Goal: Information Seeking & Learning: Learn about a topic

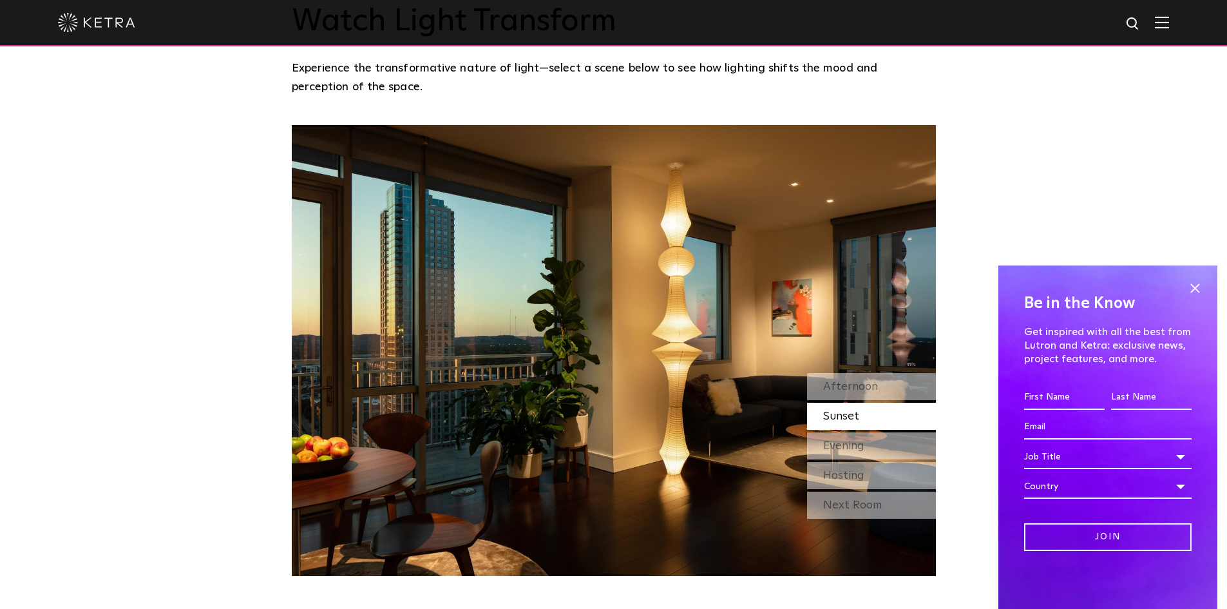
scroll to position [1171, 0]
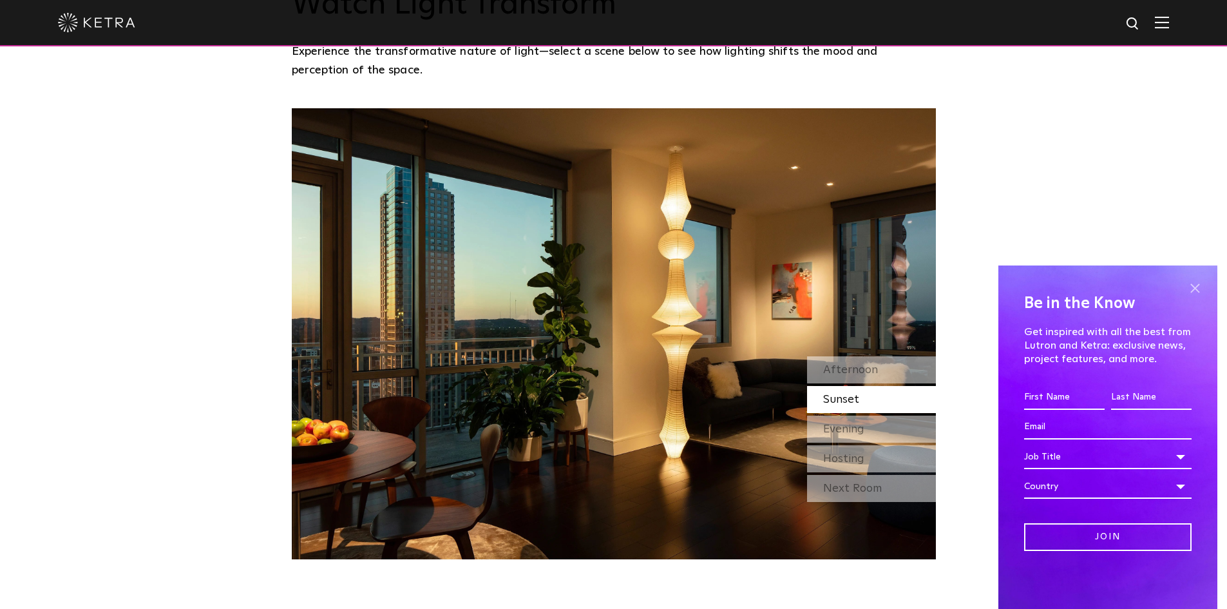
click at [1194, 287] on span at bounding box center [1194, 287] width 19 height 19
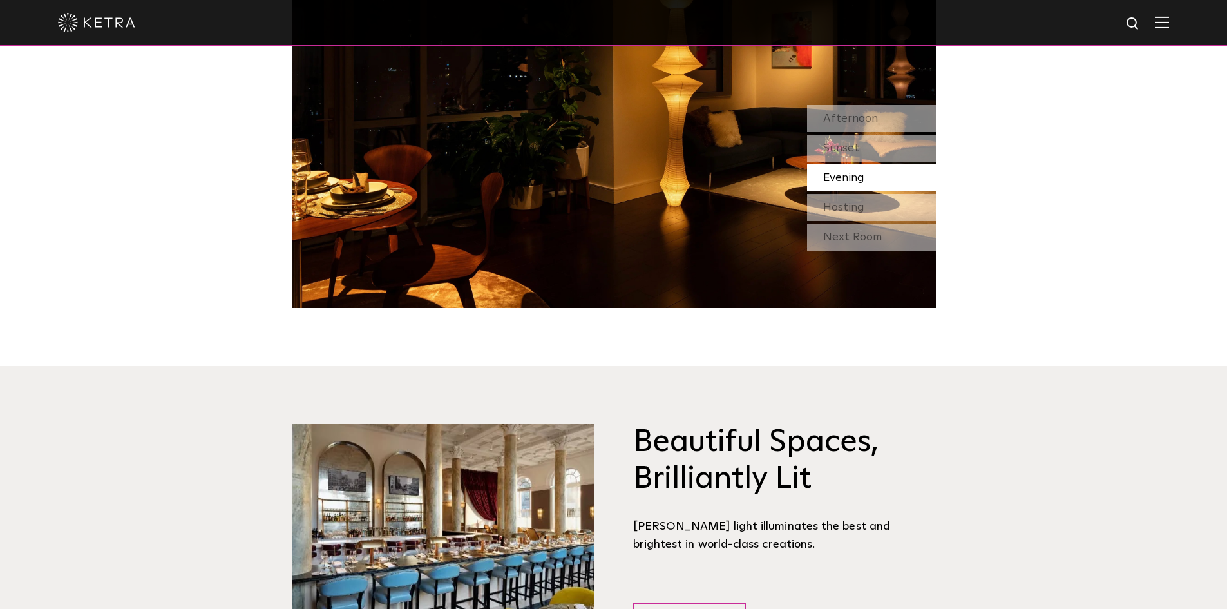
scroll to position [1438, 0]
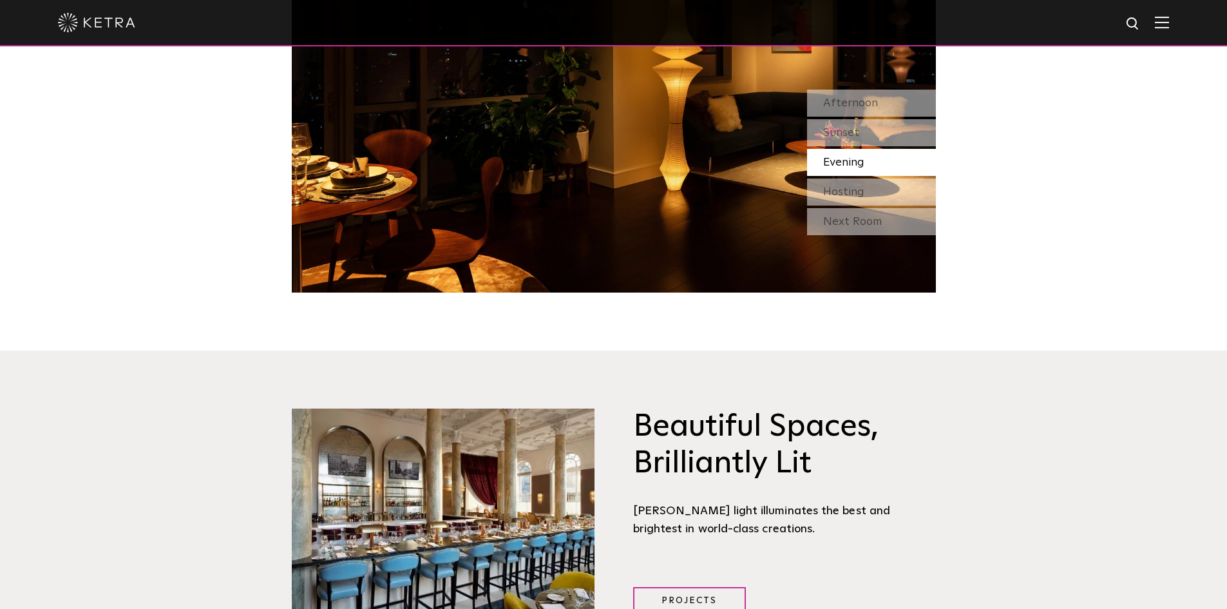
click at [859, 169] on div "Afternoon Sunset Evening Hosting Next Room" at bounding box center [871, 164] width 129 height 148
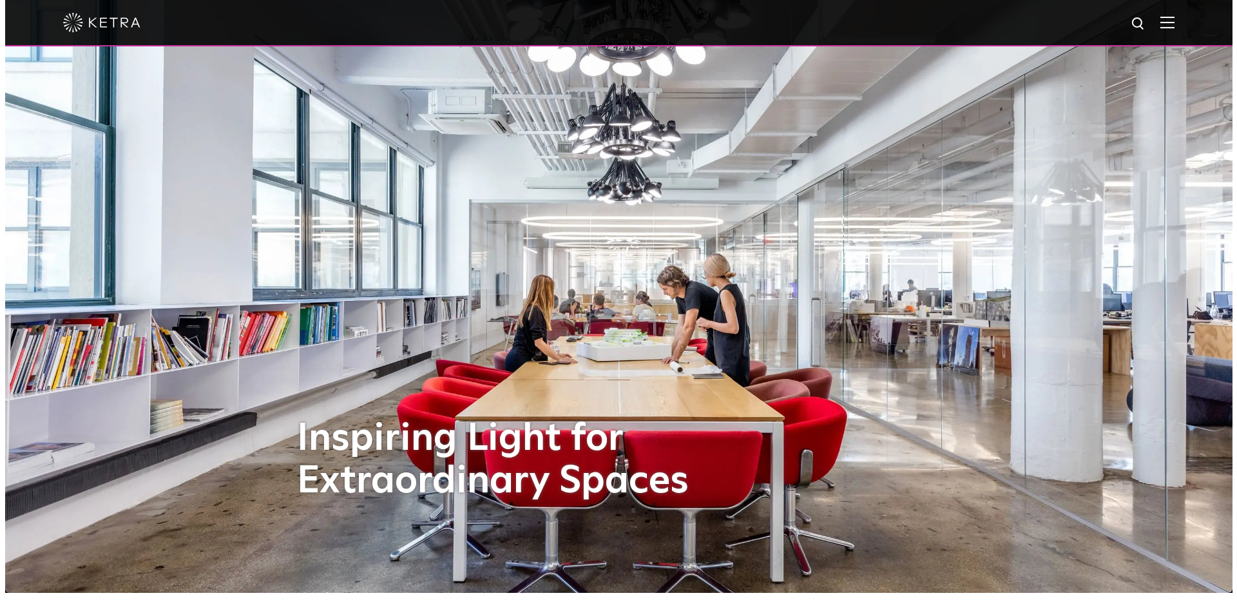
scroll to position [0, 0]
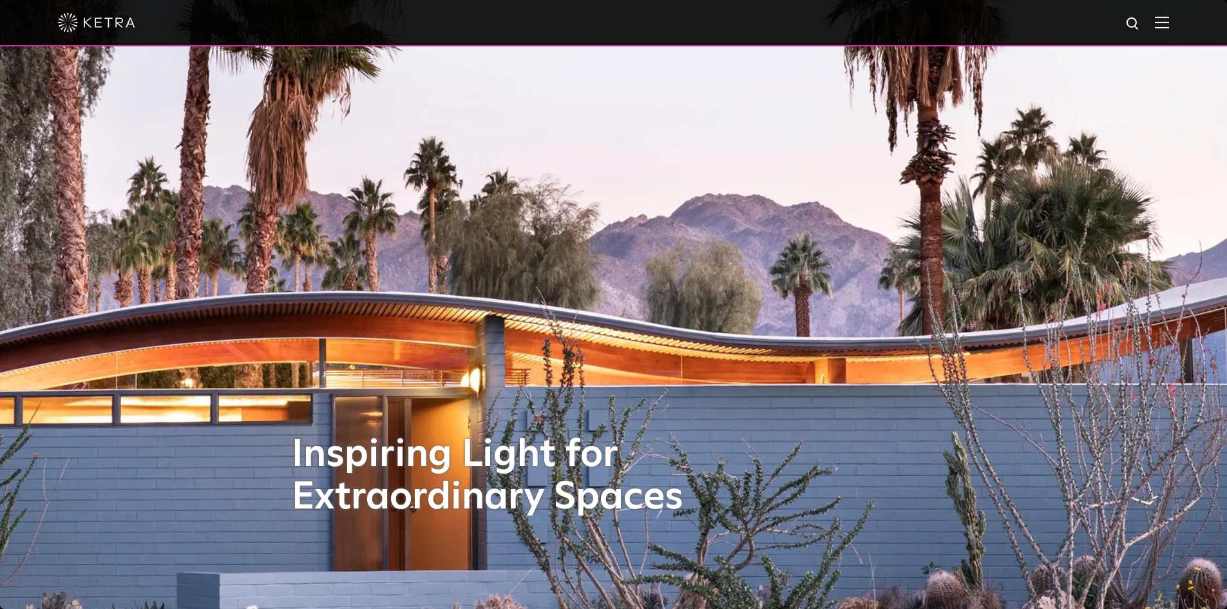
click at [1169, 26] on img at bounding box center [1162, 22] width 14 height 12
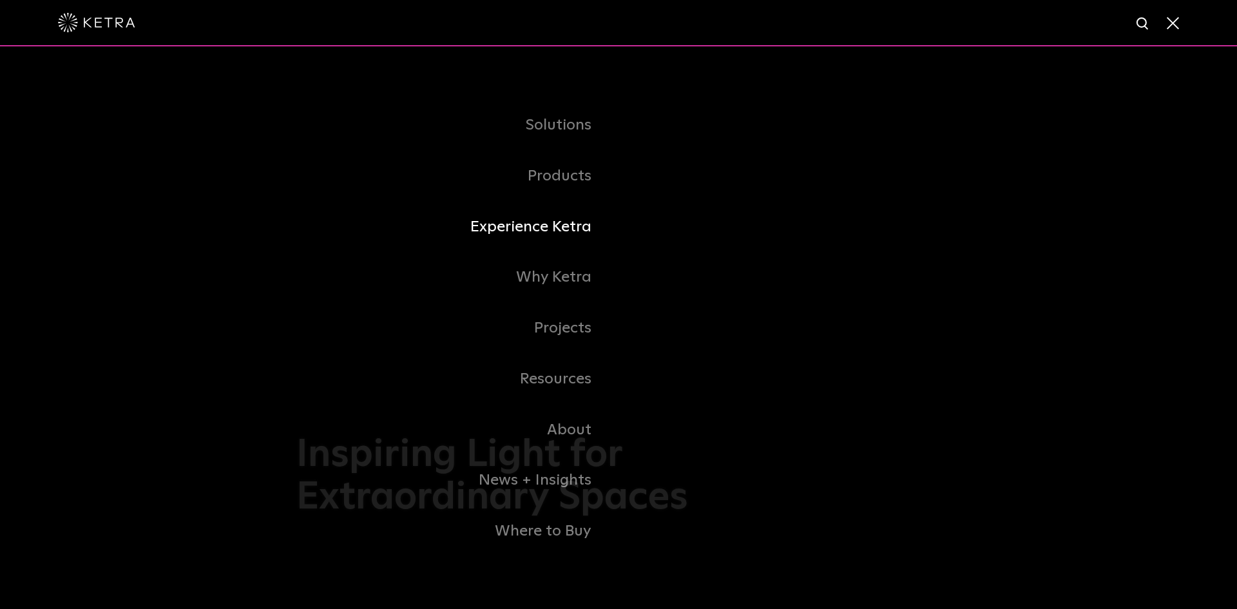
click at [562, 238] on link "Experience Ketra" at bounding box center [457, 227] width 322 height 51
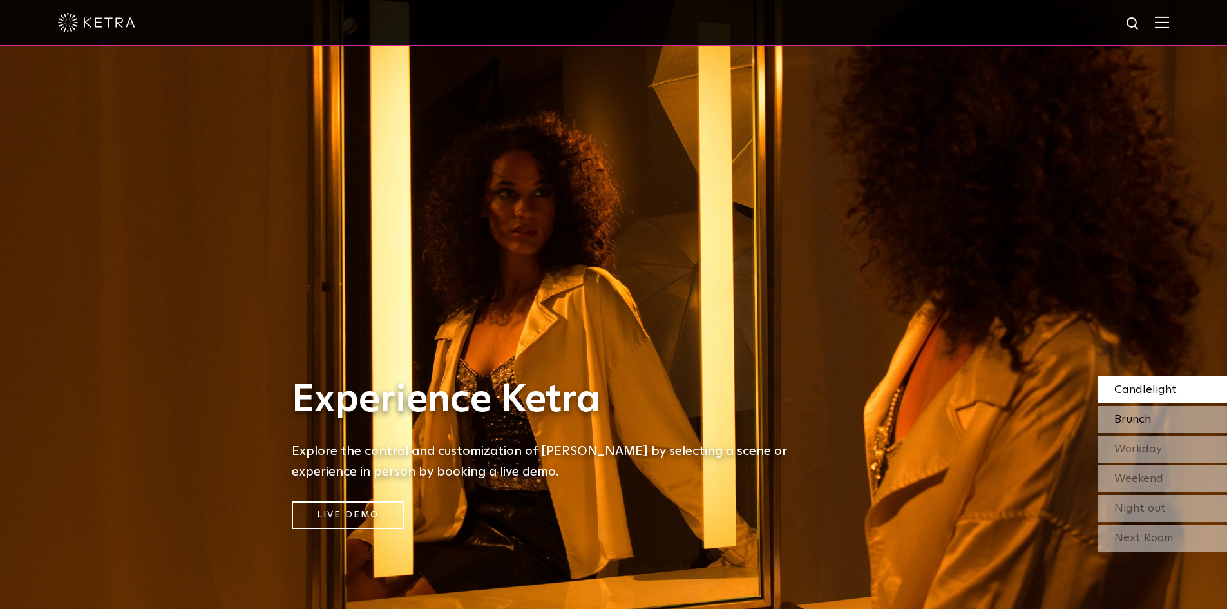
click at [1122, 414] on span "Brunch" at bounding box center [1133, 420] width 37 height 12
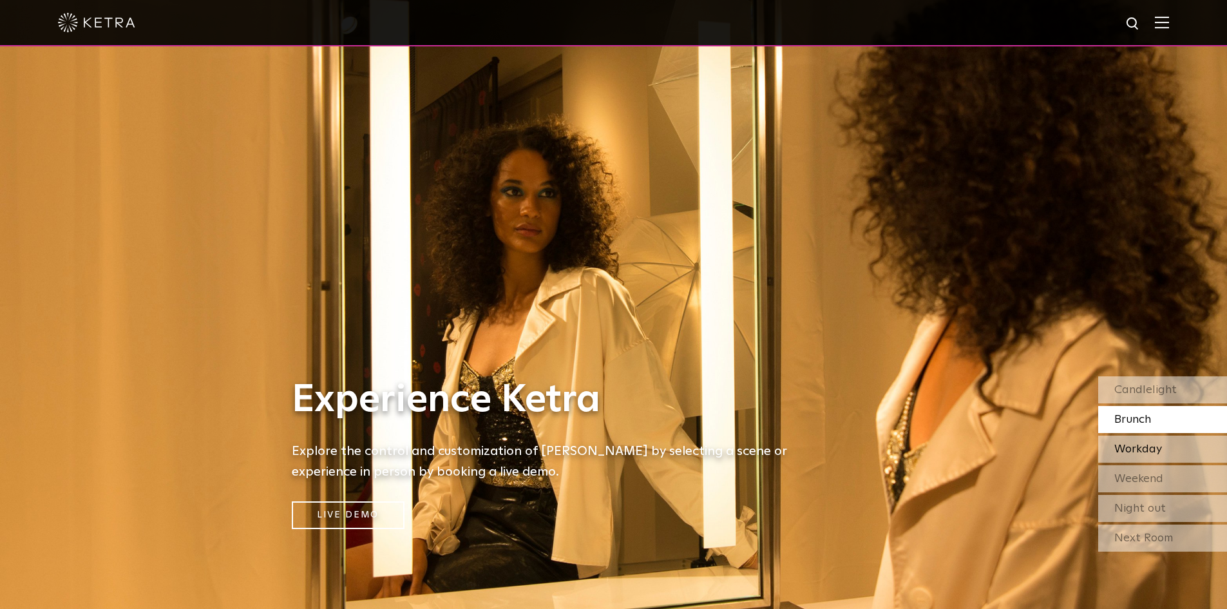
click at [1117, 445] on span "Workday" at bounding box center [1139, 449] width 48 height 12
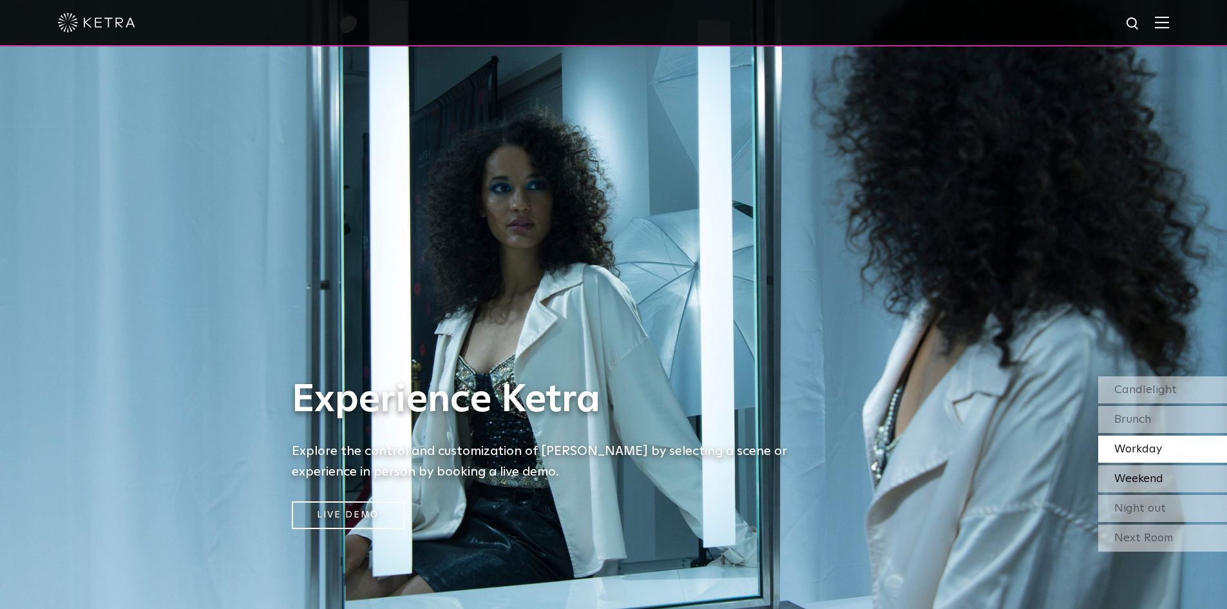
click at [1117, 483] on span "Weekend" at bounding box center [1139, 479] width 49 height 12
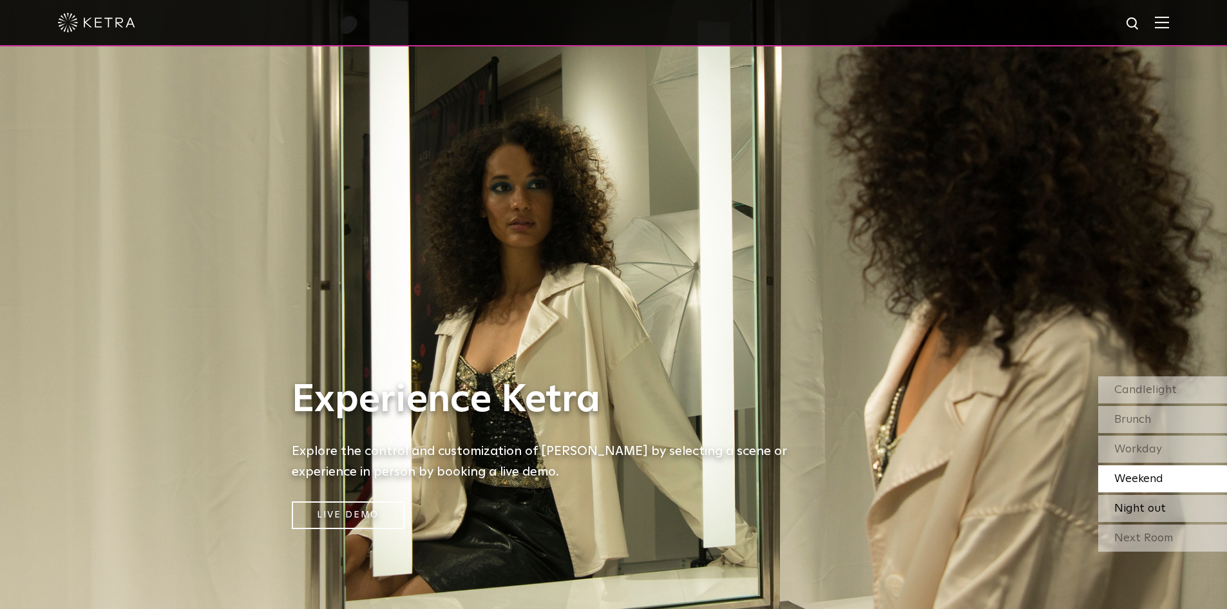
click at [1111, 508] on div "Night out" at bounding box center [1162, 508] width 129 height 27
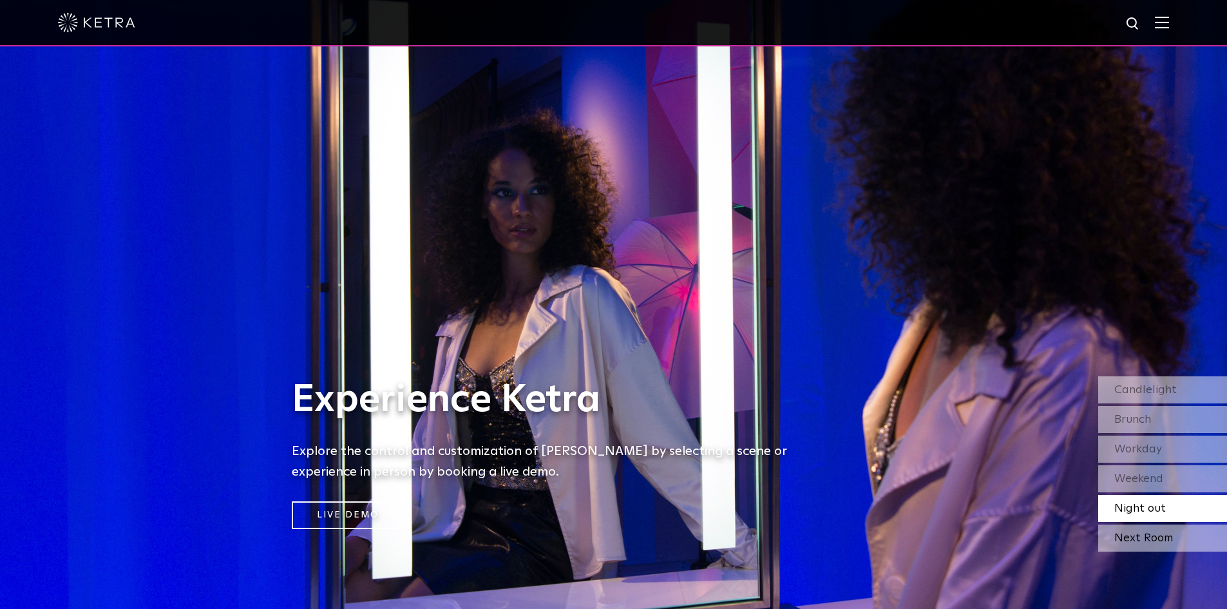
click at [1127, 539] on div "Next Room" at bounding box center [1162, 537] width 129 height 27
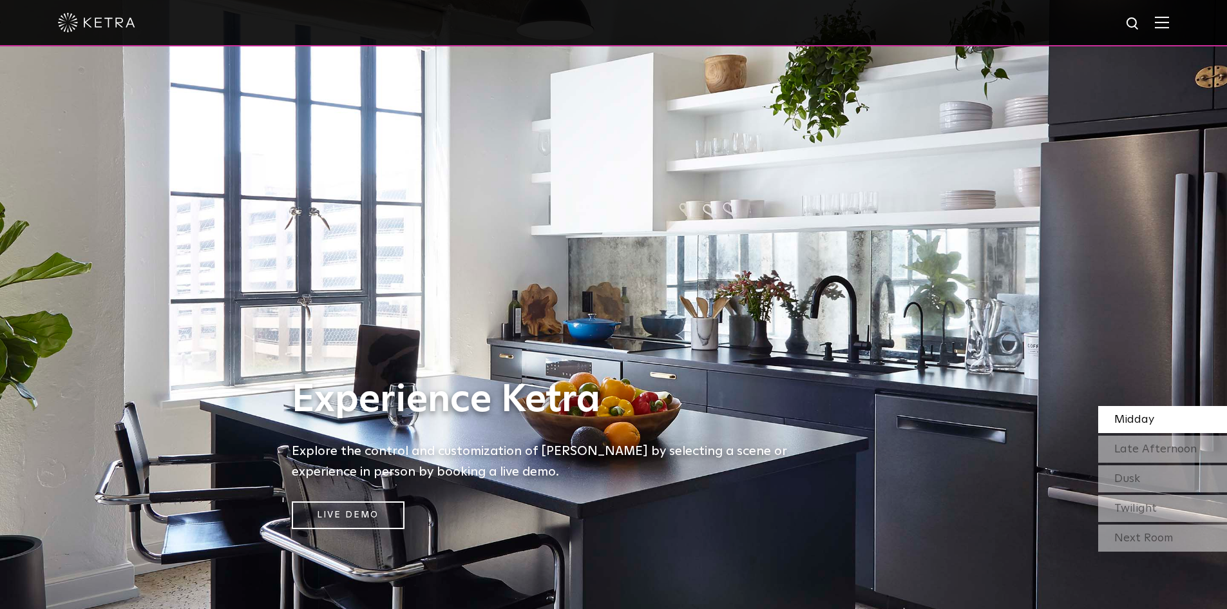
click at [1169, 24] on img at bounding box center [1162, 22] width 14 height 12
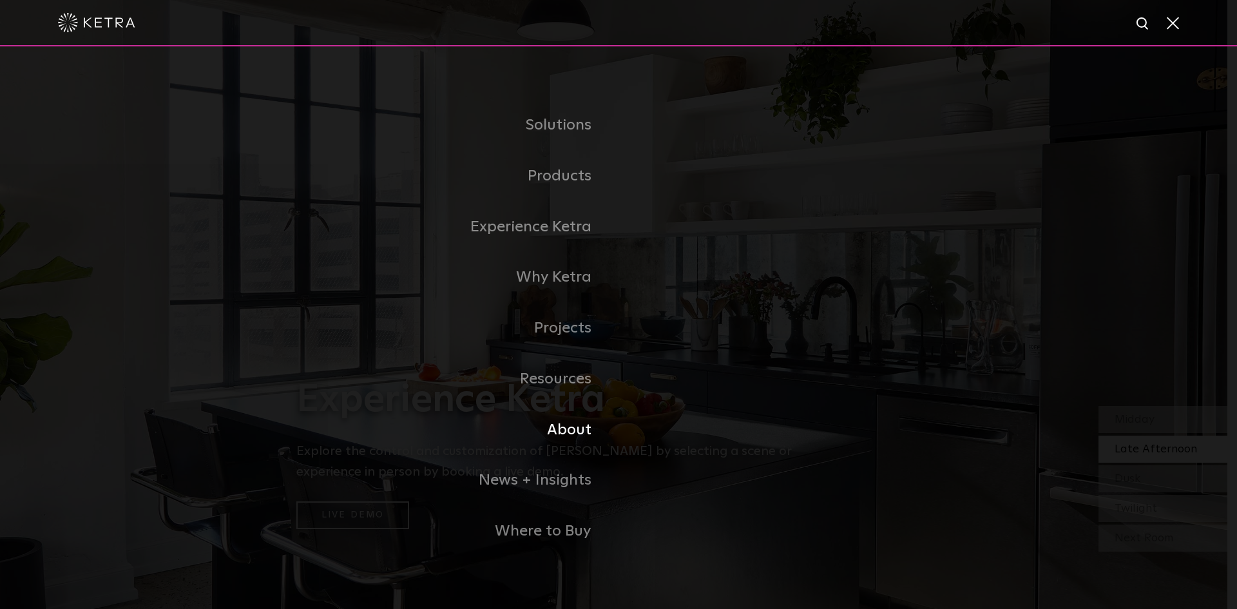
click at [588, 429] on link "About" at bounding box center [457, 430] width 322 height 51
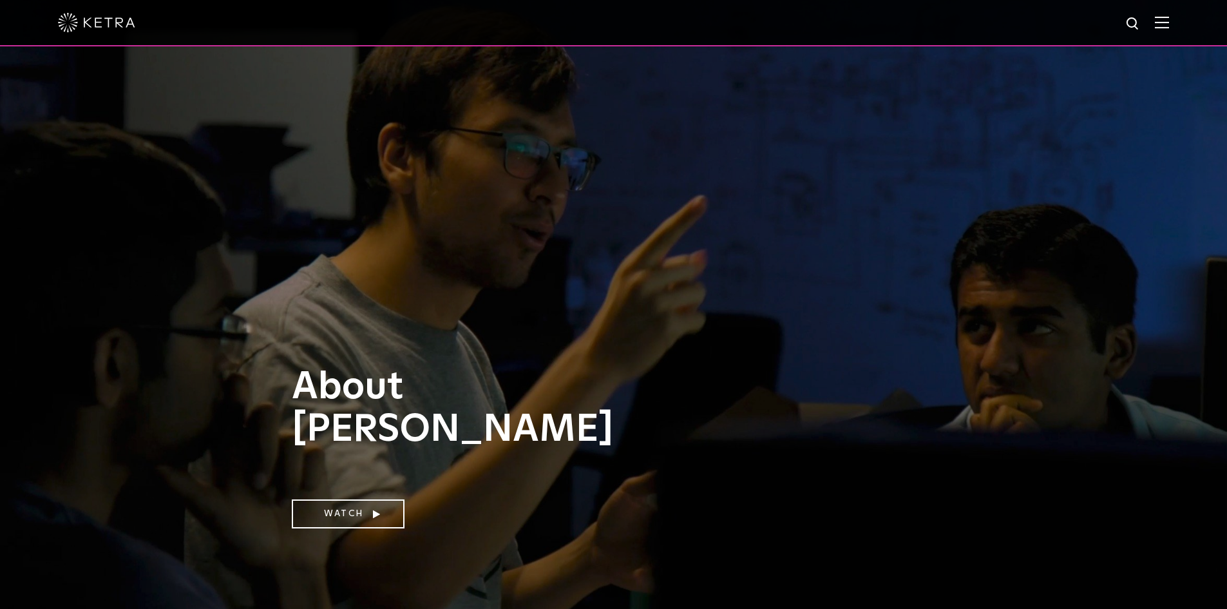
click at [588, 430] on h1 "About Ketra" at bounding box center [462, 424] width 341 height 117
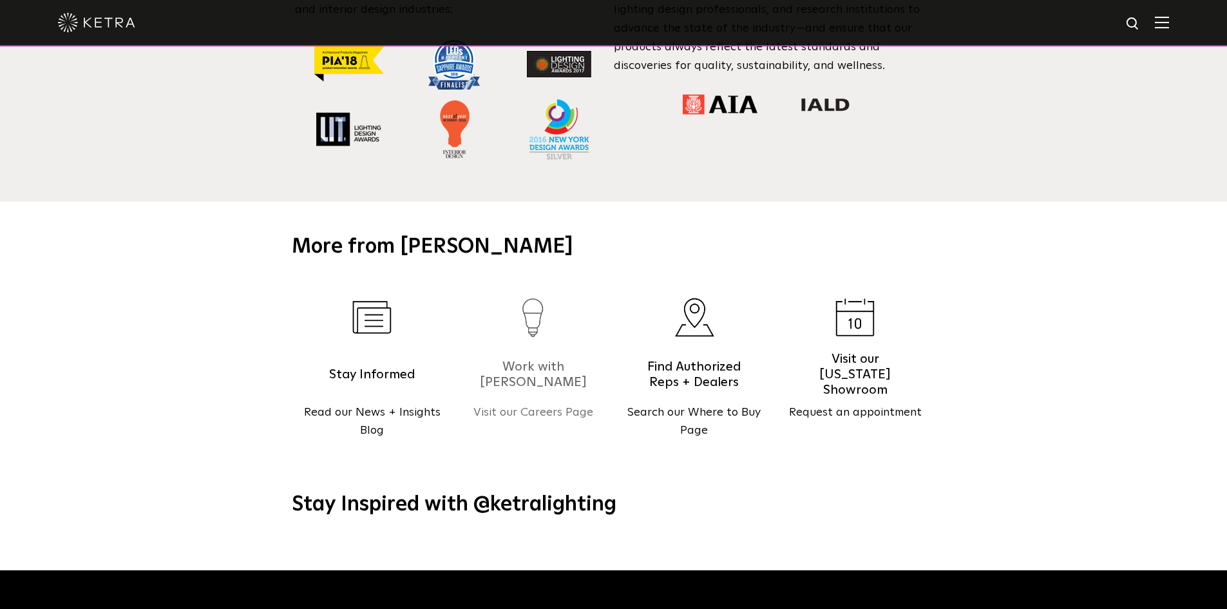
scroll to position [1323, 0]
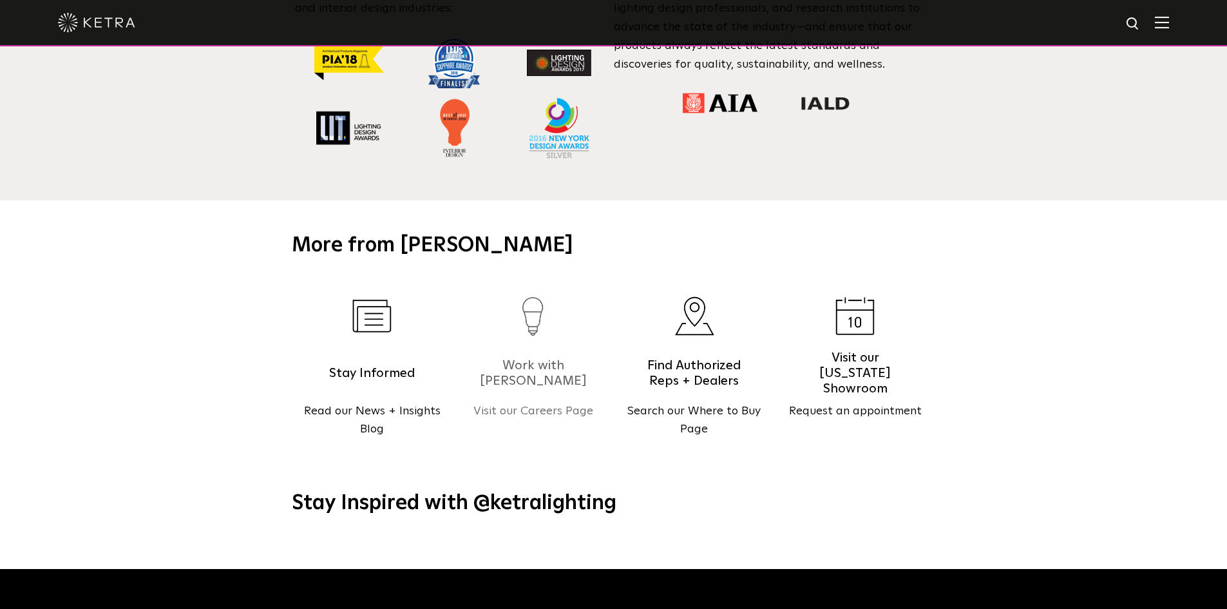
click at [551, 361] on h5 "Work with Ketra" at bounding box center [534, 373] width 110 height 32
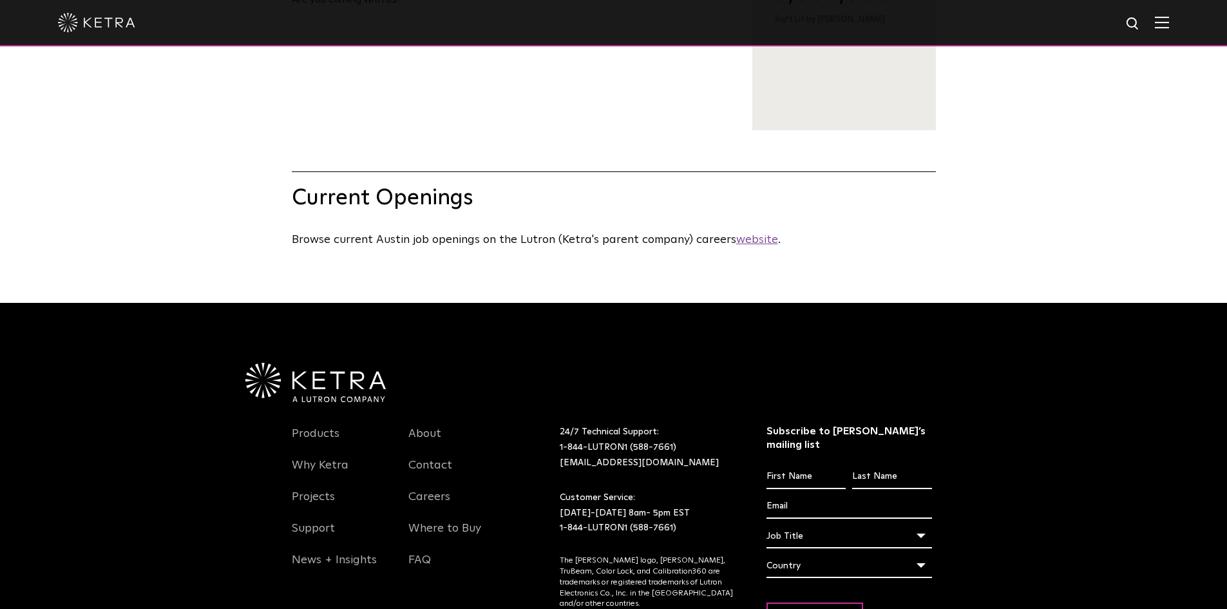
scroll to position [586, 0]
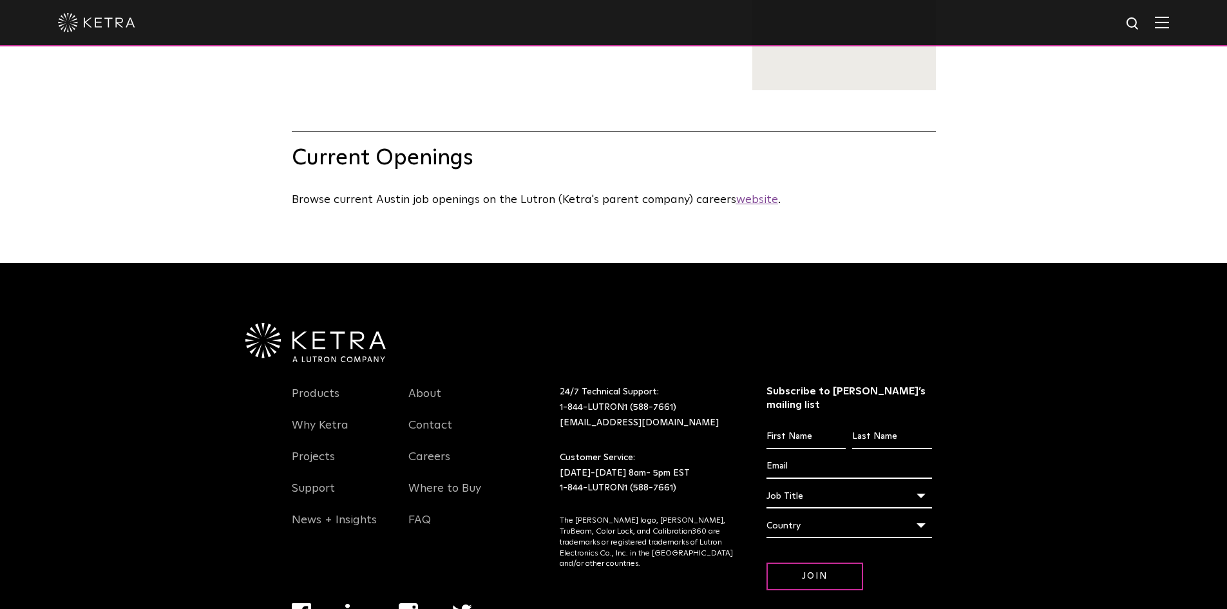
click at [749, 206] on u "website" at bounding box center [757, 200] width 42 height 12
